Goal: Entertainment & Leisure: Consume media (video, audio)

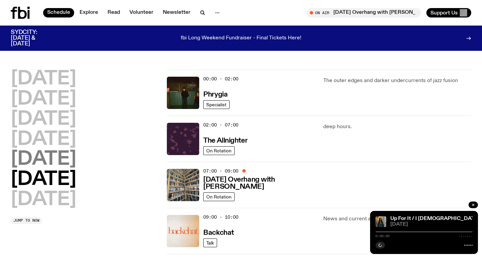
click at [35, 162] on h2 "[DATE]" at bounding box center [43, 159] width 65 height 19
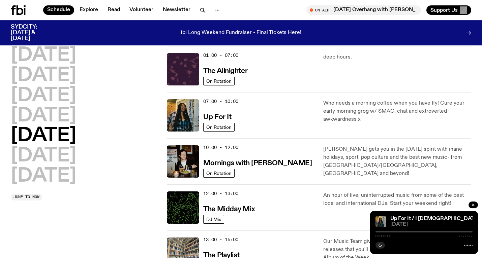
scroll to position [19, 0]
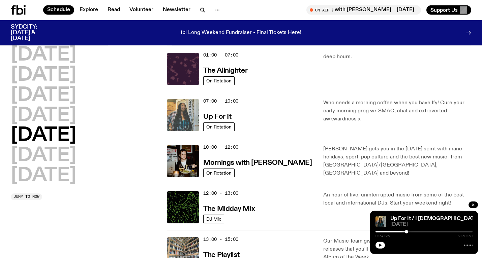
click at [189, 111] on img at bounding box center [183, 115] width 32 height 32
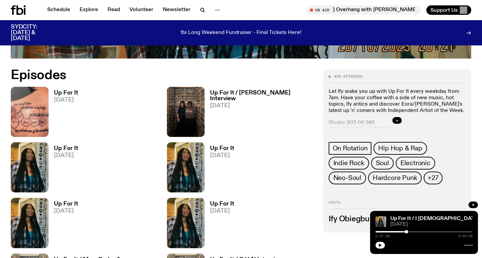
scroll to position [213, 0]
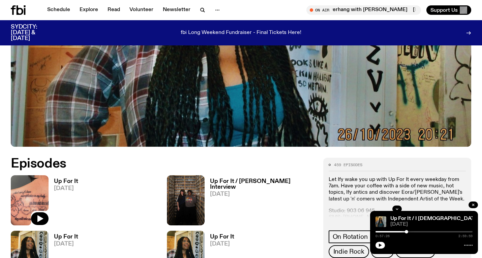
click at [27, 195] on img at bounding box center [30, 201] width 38 height 50
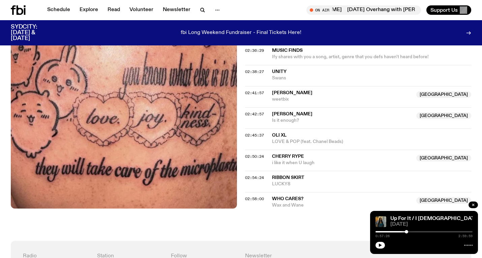
scroll to position [873, 0]
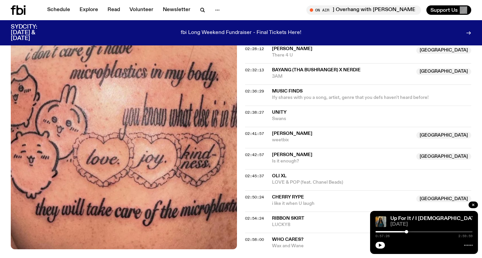
click at [255, 85] on div "02:36:29 MUSIC FINDS [PERSON_NAME] shares with you a song, artist, genre that y…" at bounding box center [358, 95] width 226 height 21
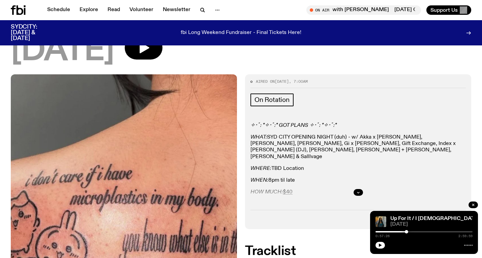
scroll to position [37, 0]
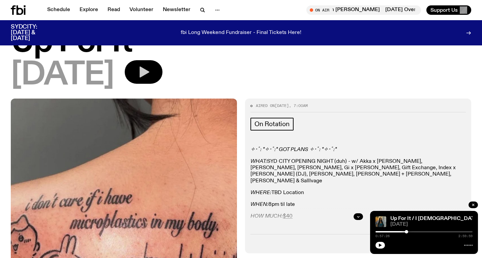
click at [149, 68] on icon "button" at bounding box center [144, 72] width 10 height 11
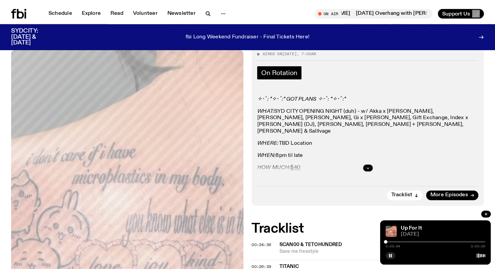
scroll to position [138, 0]
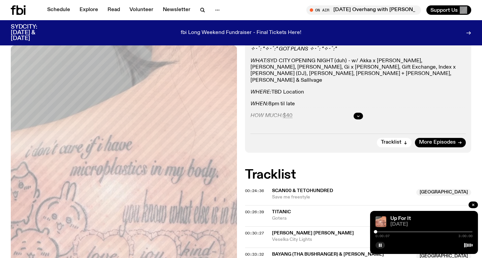
click at [448, 232] on div at bounding box center [423, 231] width 97 height 1
click at [457, 232] on div at bounding box center [423, 231] width 97 height 1
click at [454, 232] on div at bounding box center [408, 231] width 97 height 1
click at [450, 232] on div at bounding box center [404, 231] width 97 height 1
click at [448, 232] on div at bounding box center [401, 231] width 97 height 1
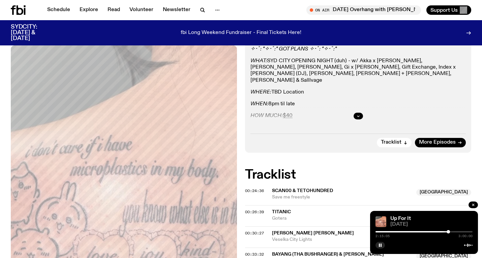
click at [446, 232] on div at bounding box center [399, 231] width 97 height 1
click at [444, 232] on div at bounding box center [397, 231] width 97 height 1
click at [448, 233] on div "2:07:55 3:00:00" at bounding box center [423, 234] width 97 height 8
click at [448, 232] on div at bounding box center [423, 231] width 97 height 1
click at [451, 231] on div "2:15:25 3:00:00" at bounding box center [423, 234] width 97 height 8
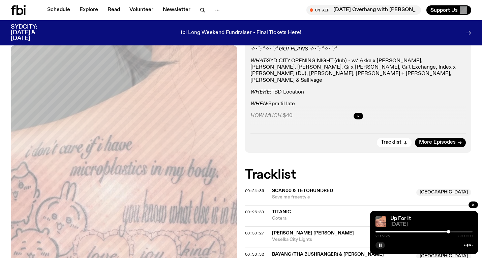
click at [451, 231] on div at bounding box center [423, 231] width 97 height 1
click at [442, 232] on div at bounding box center [406, 231] width 97 height 1
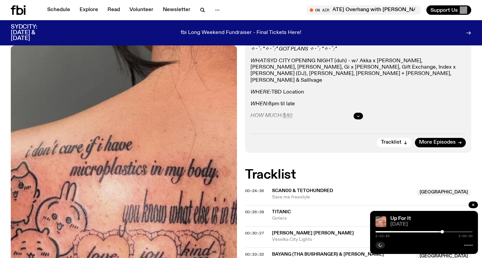
click at [447, 233] on div "2:03:45 3:00:00" at bounding box center [423, 234] width 97 height 8
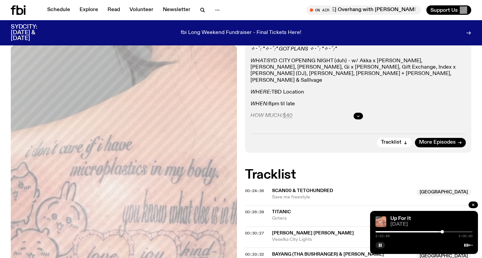
click at [446, 233] on div "2:03:46 3:00:00" at bounding box center [423, 234] width 97 height 8
drag, startPoint x: 443, startPoint y: 233, endPoint x: 450, endPoint y: 233, distance: 6.7
click at [450, 233] on div at bounding box center [449, 231] width 3 height 3
click at [449, 232] on div at bounding box center [448, 231] width 3 height 3
click at [448, 232] on div at bounding box center [447, 231] width 3 height 3
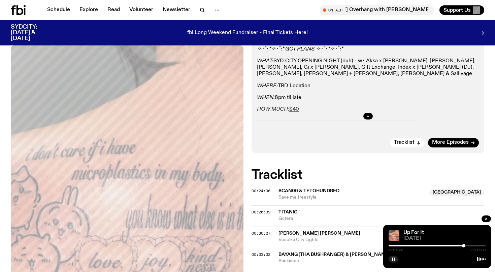
click at [467, 247] on div "2:19:22 3:00:00" at bounding box center [437, 248] width 97 height 8
click at [466, 247] on div at bounding box center [465, 245] width 3 height 3
click at [465, 247] on div at bounding box center [464, 245] width 3 height 3
click at [463, 246] on div at bounding box center [462, 245] width 3 height 3
click at [464, 246] on div at bounding box center [464, 245] width 3 height 3
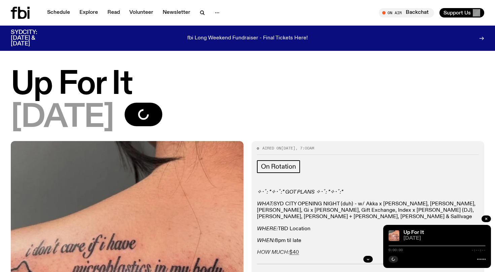
click at [444, 237] on span "[DATE]" at bounding box center [445, 238] width 82 height 5
click at [448, 134] on div "Up For It 03.10.25" at bounding box center [247, 105] width 495 height 71
click at [392, 258] on button "button" at bounding box center [393, 259] width 9 height 7
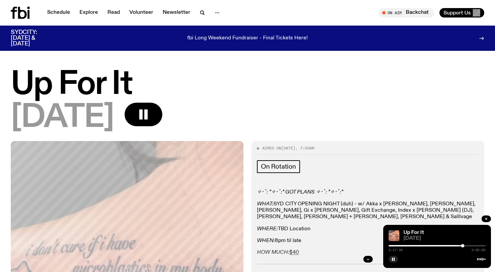
click at [463, 247] on div at bounding box center [462, 245] width 3 height 3
click at [464, 246] on div at bounding box center [464, 245] width 3 height 3
click at [464, 246] on div at bounding box center [463, 245] width 3 height 3
click at [463, 246] on div at bounding box center [463, 245] width 3 height 3
click at [465, 246] on div at bounding box center [465, 245] width 3 height 3
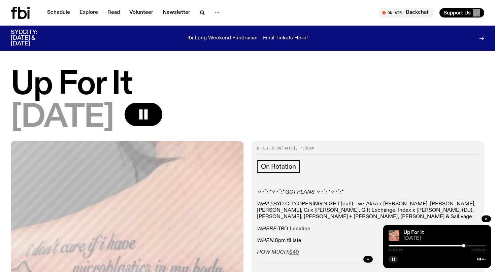
click at [464, 246] on div at bounding box center [463, 245] width 3 height 3
click at [452, 145] on div "Aired on 03.10.25 , 7:00am On Rotation ✧･ﾟ: *✧･ﾟ:* GOT PLANS ✧･ﾟ: *✧･ﾟ:* WHAT: …" at bounding box center [368, 218] width 233 height 155
drag, startPoint x: 452, startPoint y: 246, endPoint x: 463, endPoint y: 247, distance: 10.1
click at [463, 247] on div at bounding box center [462, 245] width 3 height 3
click at [464, 246] on div at bounding box center [463, 245] width 3 height 3
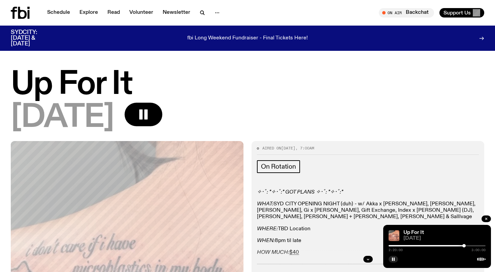
click at [464, 246] on div at bounding box center [464, 245] width 3 height 3
click at [395, 261] on rect "button" at bounding box center [394, 259] width 1 height 3
